Goal: Transaction & Acquisition: Purchase product/service

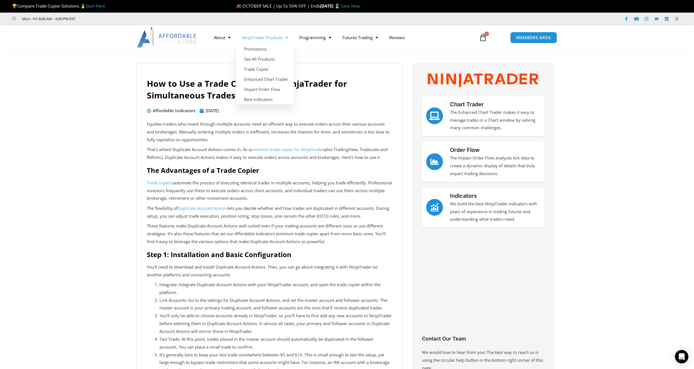
click at [267, 39] on link "NinjaTrader Products" at bounding box center [264, 37] width 57 height 13
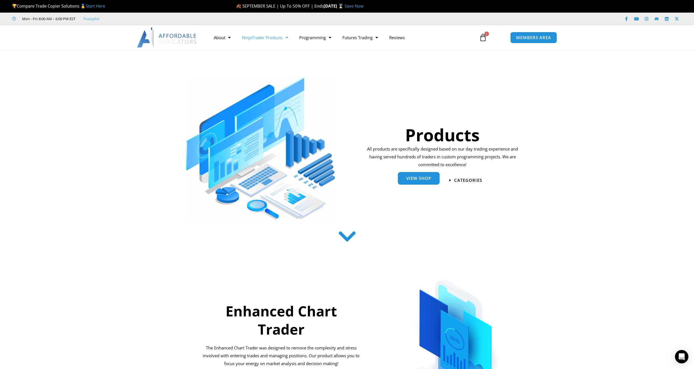
click at [428, 183] on link "View Shop" at bounding box center [419, 178] width 42 height 13
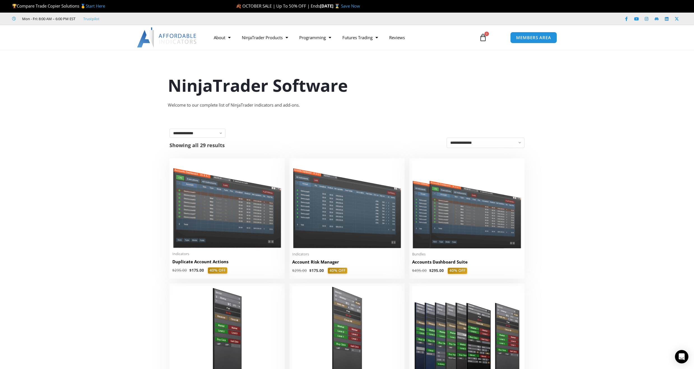
click at [223, 226] on img at bounding box center [226, 204] width 109 height 87
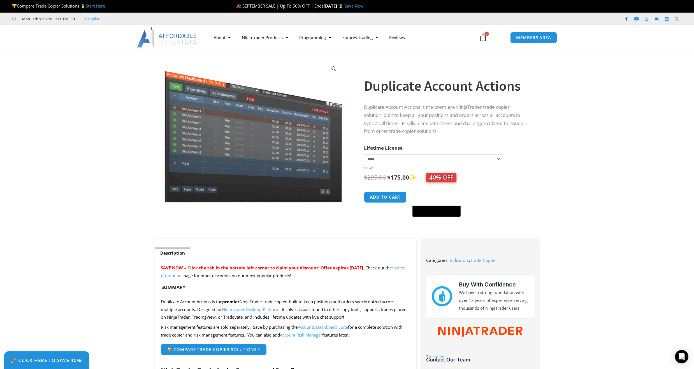
click at [444, 167] on td "**********" at bounding box center [433, 164] width 139 height 18
